Goal: Transaction & Acquisition: Purchase product/service

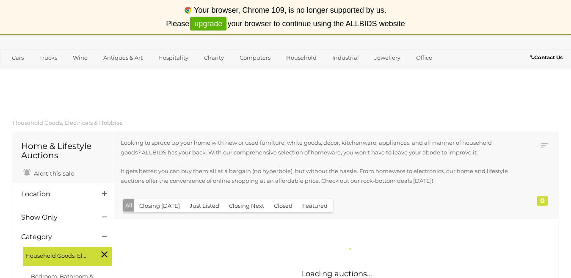
scroll to position [891, 0]
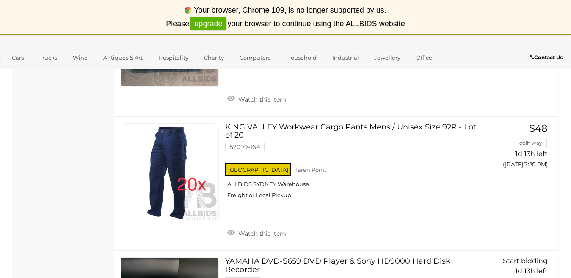
scroll to position [6847, 0]
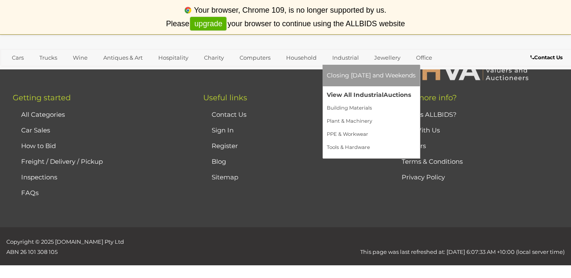
click at [348, 93] on link "View All Industrial Auctions" at bounding box center [371, 95] width 89 height 13
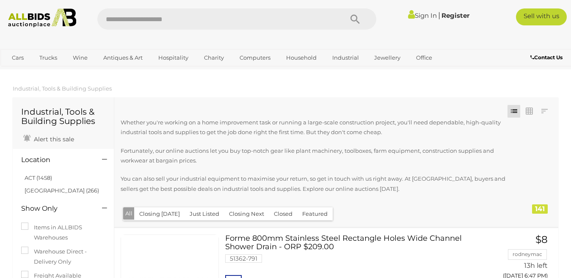
scroll to position [42, 0]
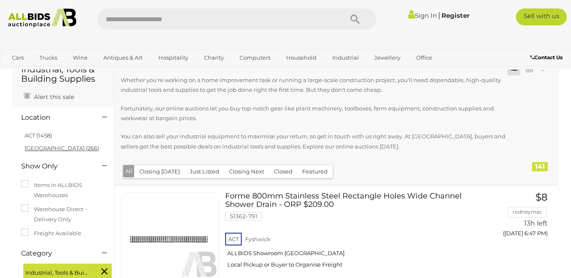
click at [36, 147] on link "[GEOGRAPHIC_DATA] (266)" at bounding box center [62, 148] width 75 height 7
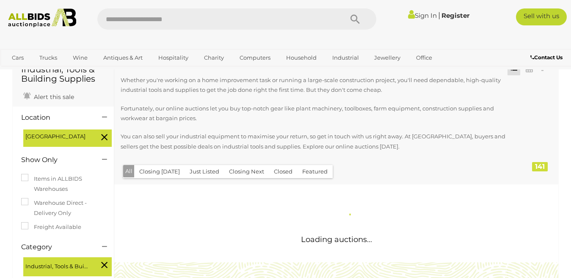
scroll to position [0, 0]
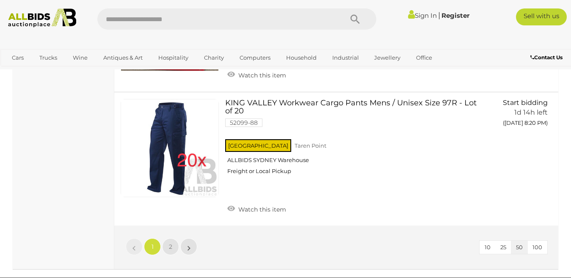
scroll to position [6564, 0]
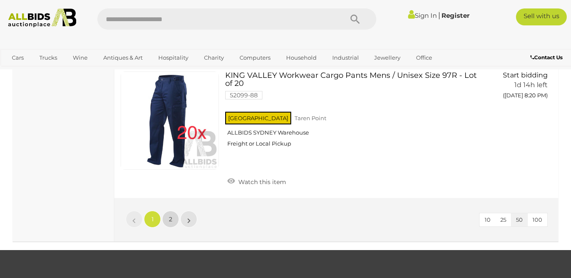
click at [172, 211] on link "2" at bounding box center [170, 219] width 17 height 17
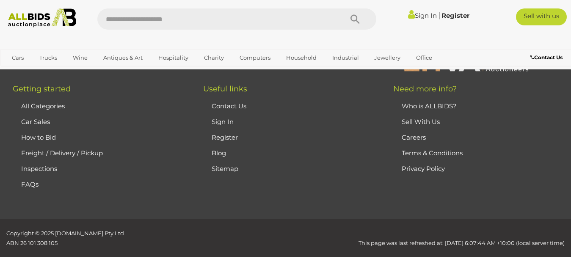
scroll to position [142, 0]
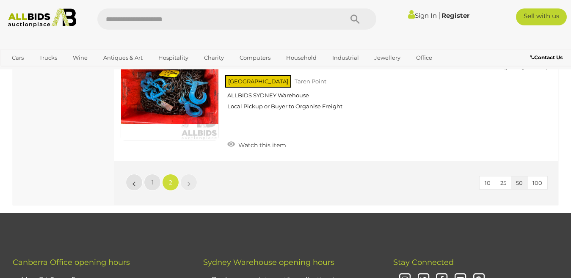
scroll to position [1370, 0]
